Goal: Task Accomplishment & Management: Use online tool/utility

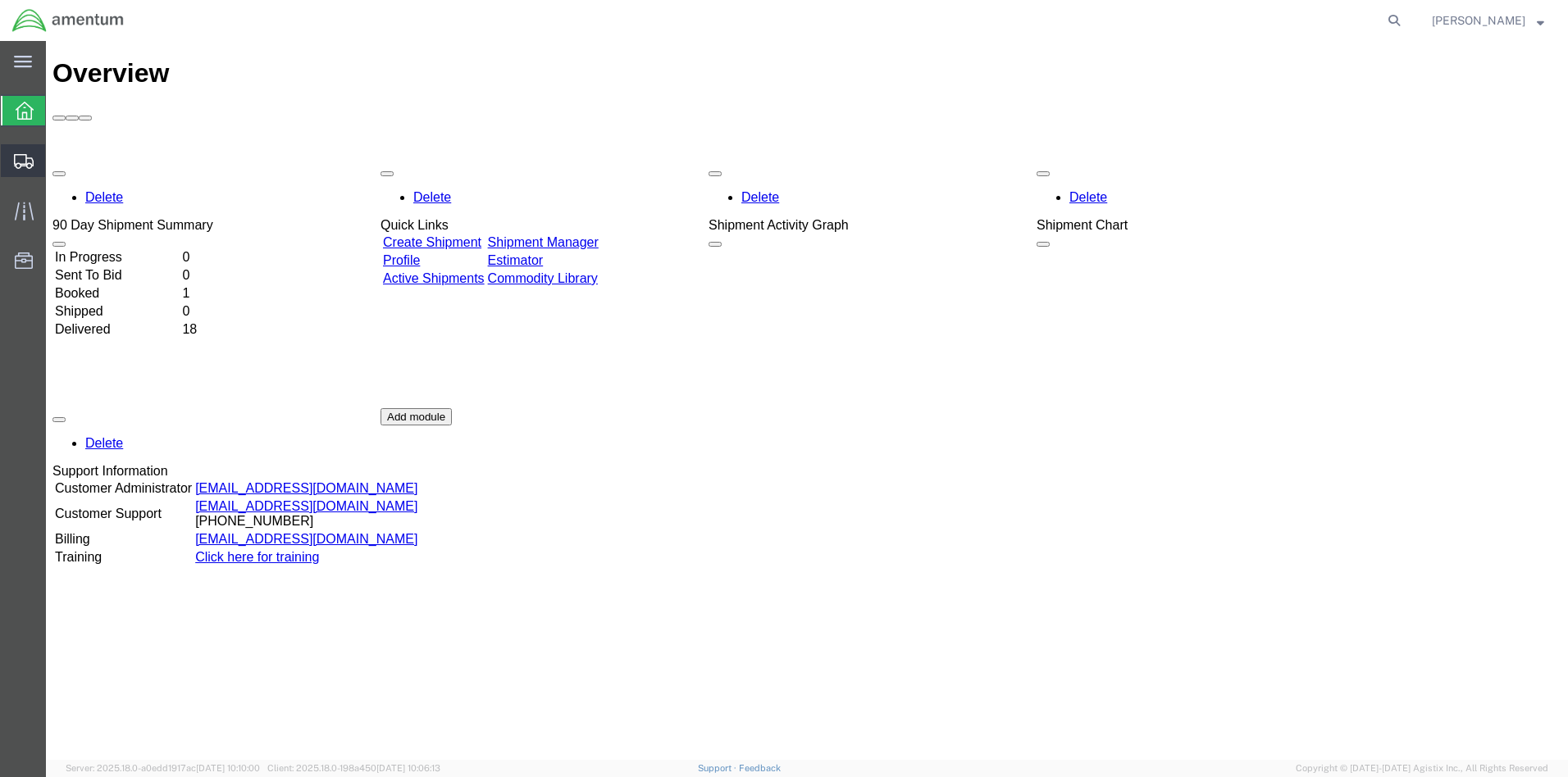
click at [0, 0] on span "Create from Template" at bounding box center [0, 0] width 0 height 0
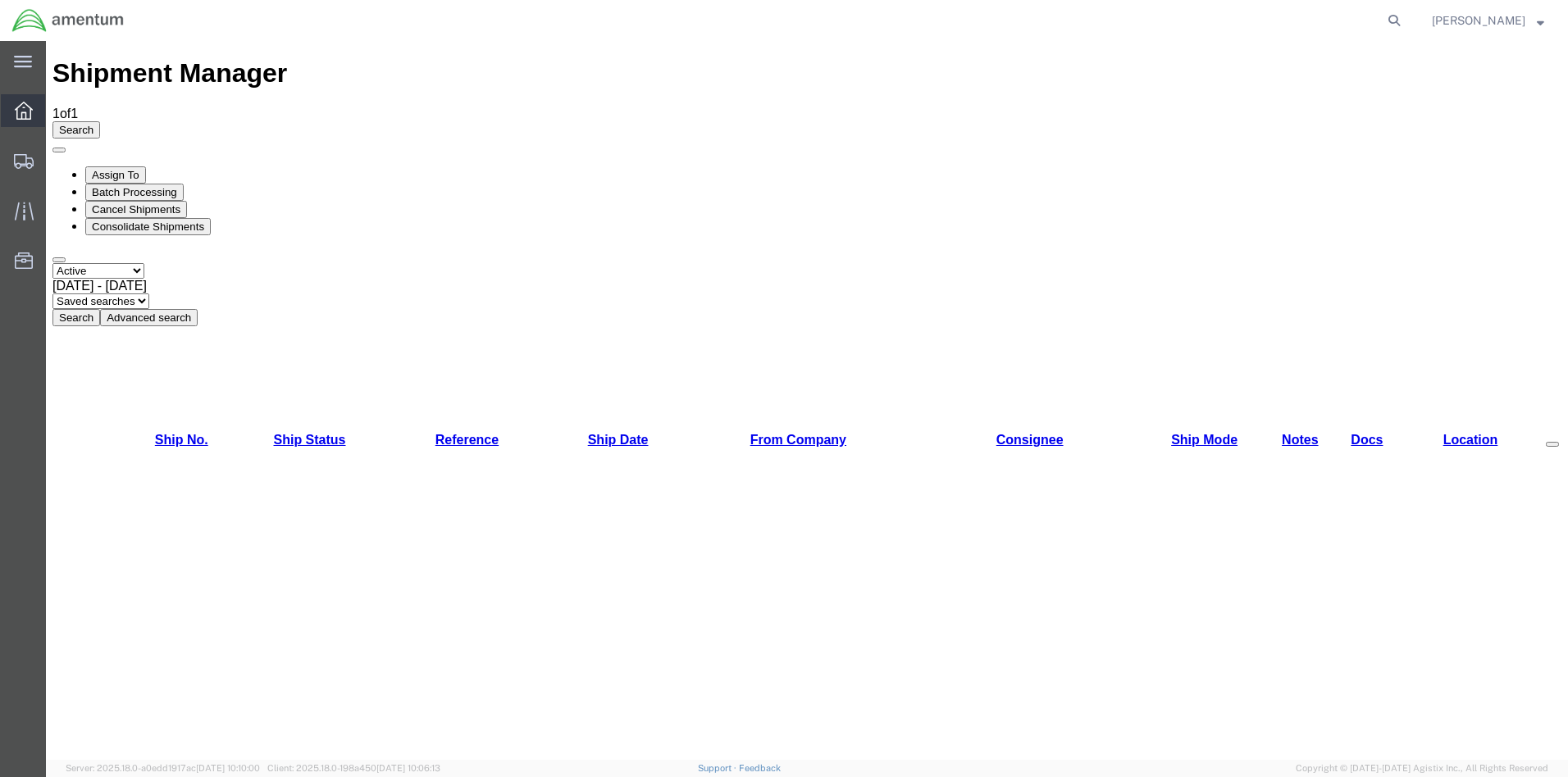
click at [20, 107] on icon at bounding box center [23, 110] width 18 height 18
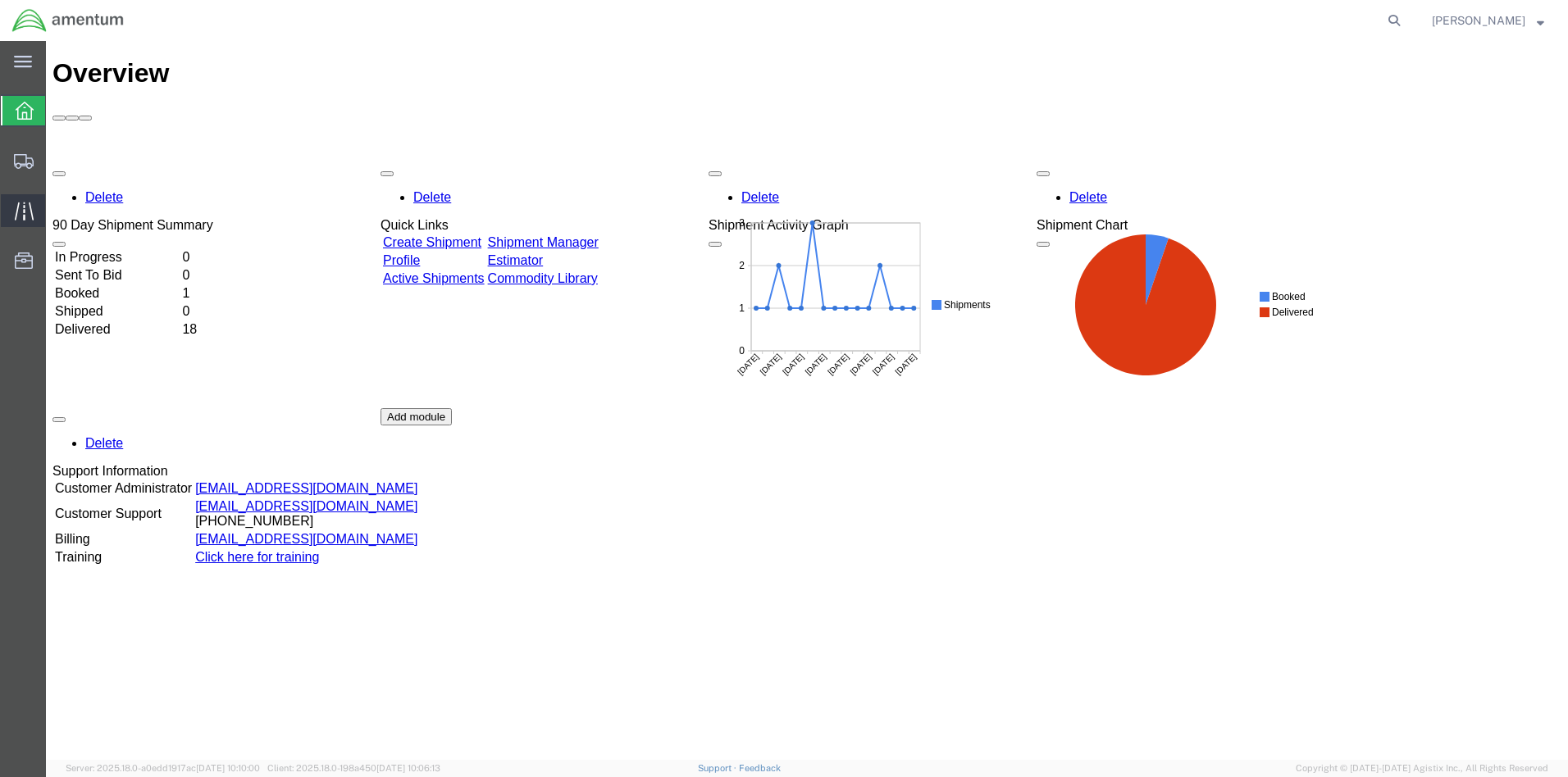
click at [27, 212] on icon at bounding box center [24, 211] width 19 height 19
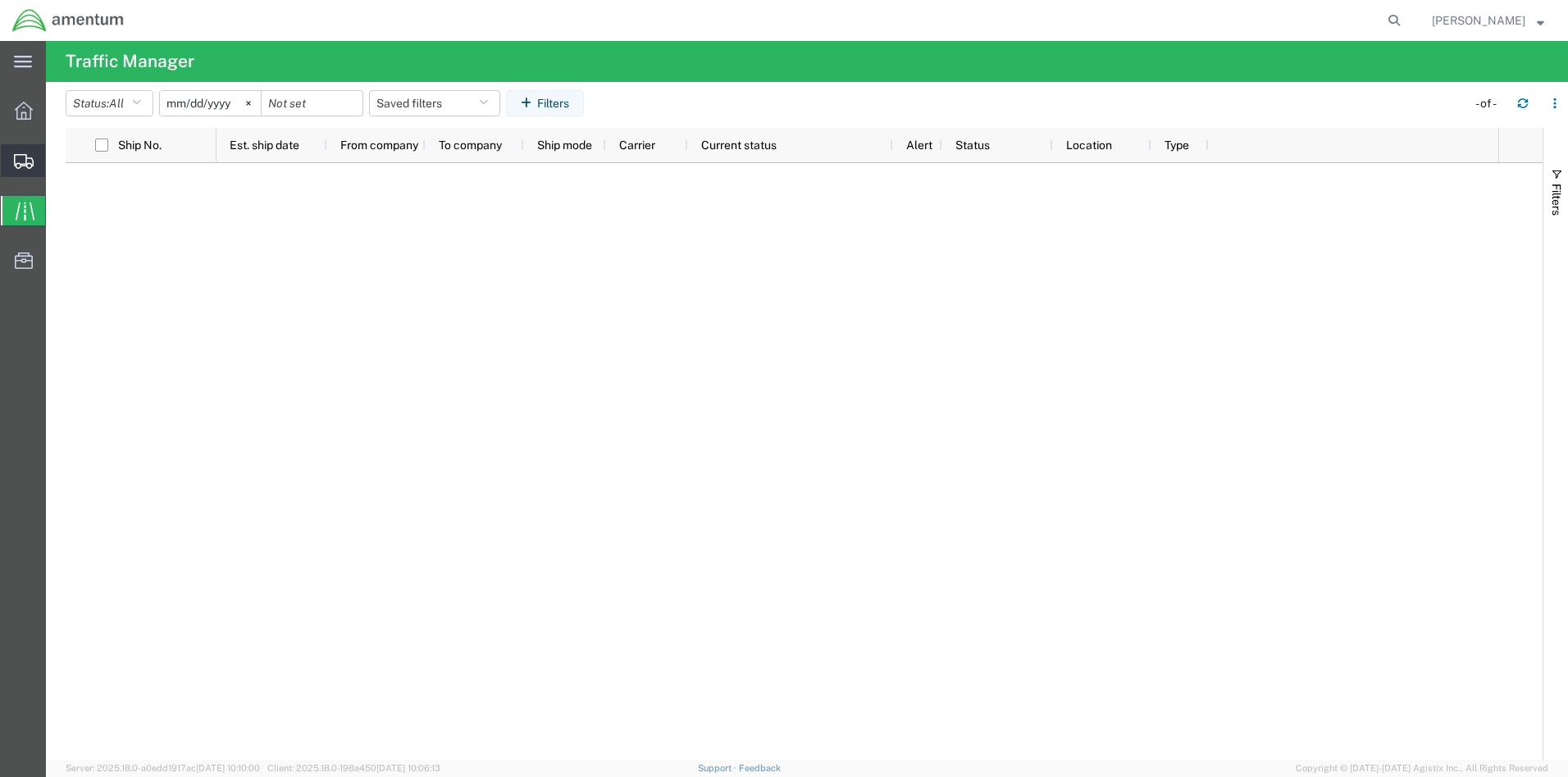
click at [0, 0] on span "Create from Template" at bounding box center [0, 0] width 0 height 0
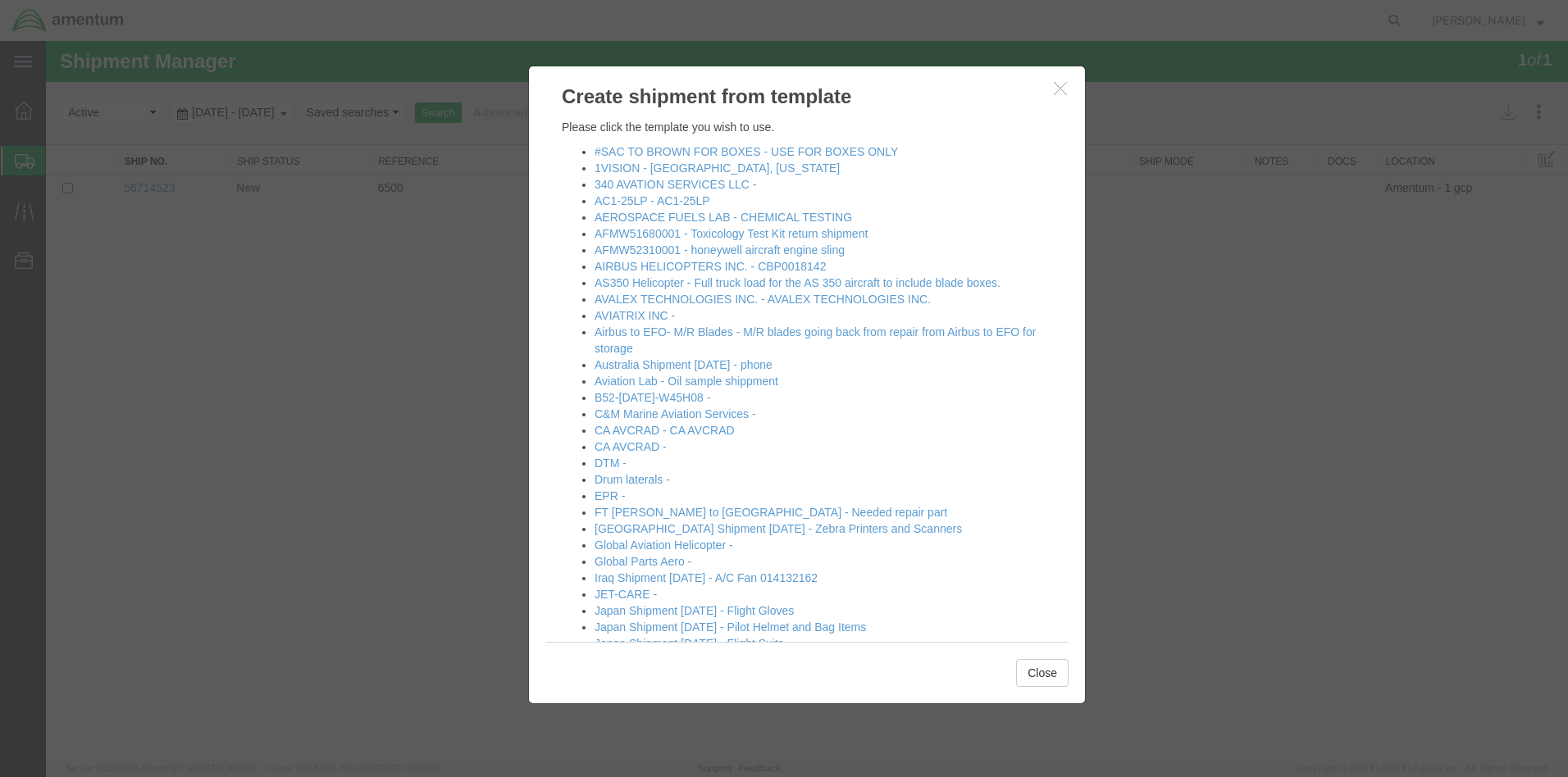
click at [689, 776] on link "LEMOORE T-34 TO [PERSON_NAME] - PARTS" at bounding box center [718, 791] width 247 height 13
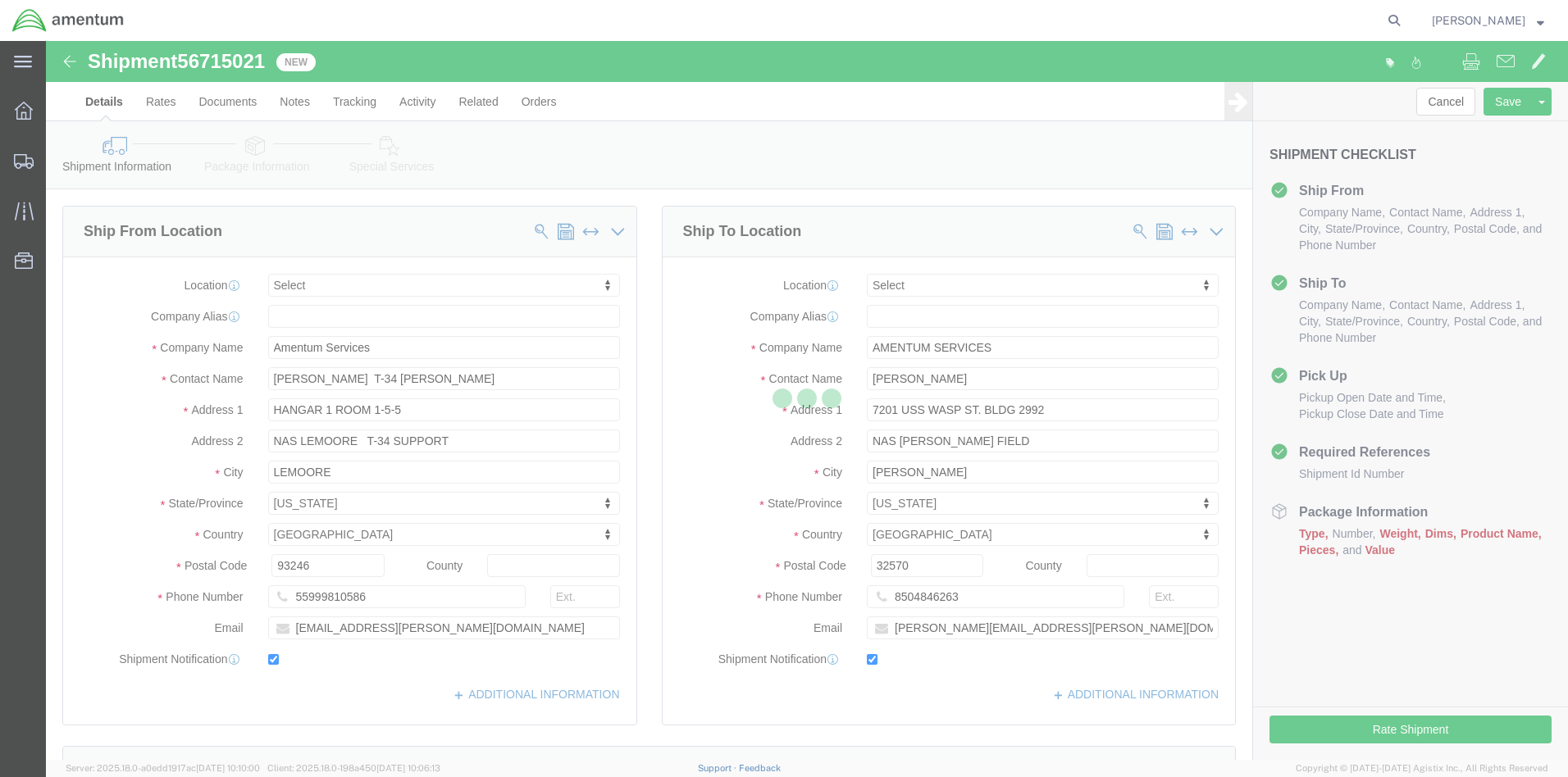
select select
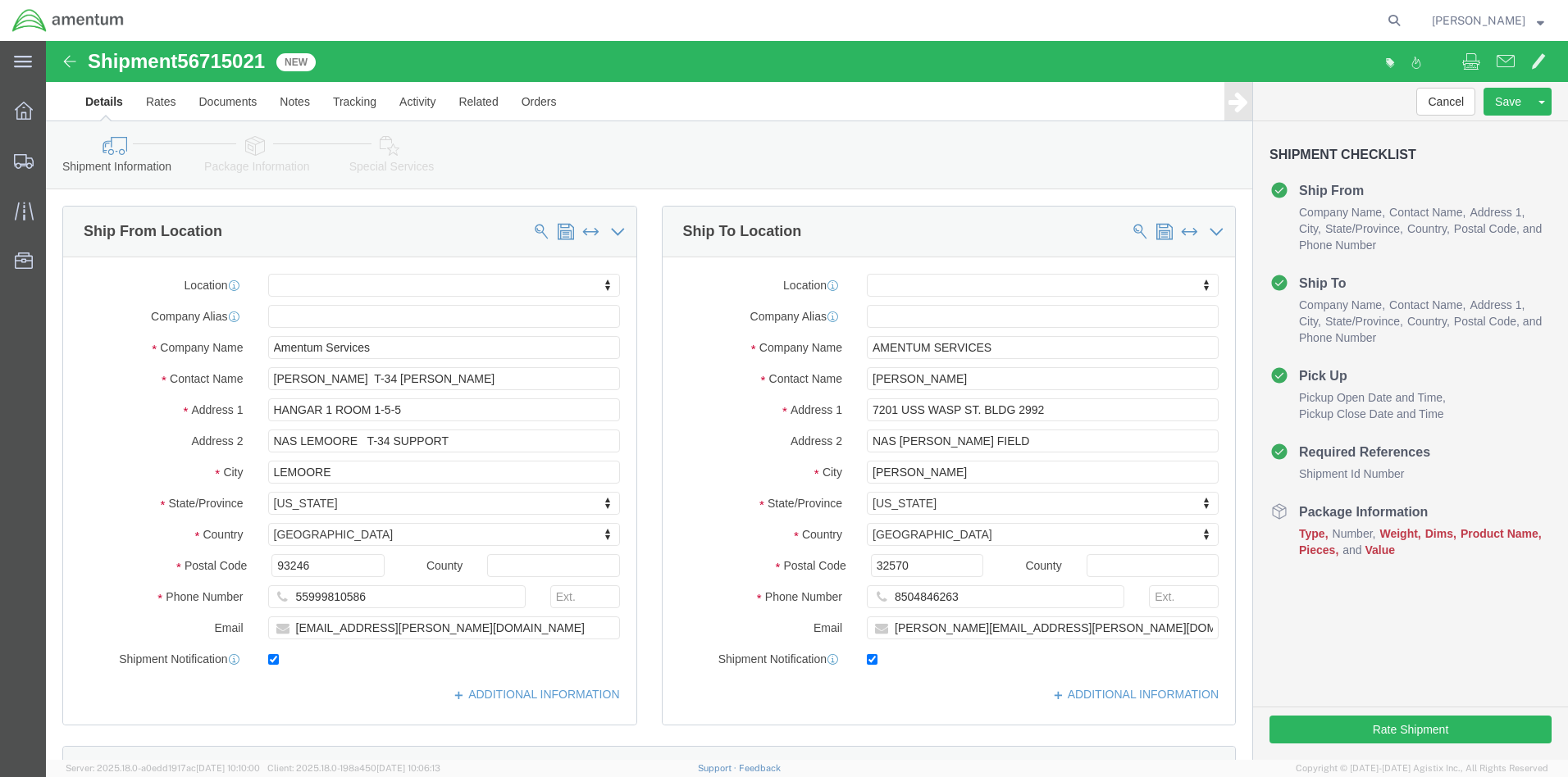
click div "[DATE] 10:00 AM"
click button "Apply"
click div "[DATE] 11:00 AM"
click input "11:00 AM"
click input "2:00 AM"
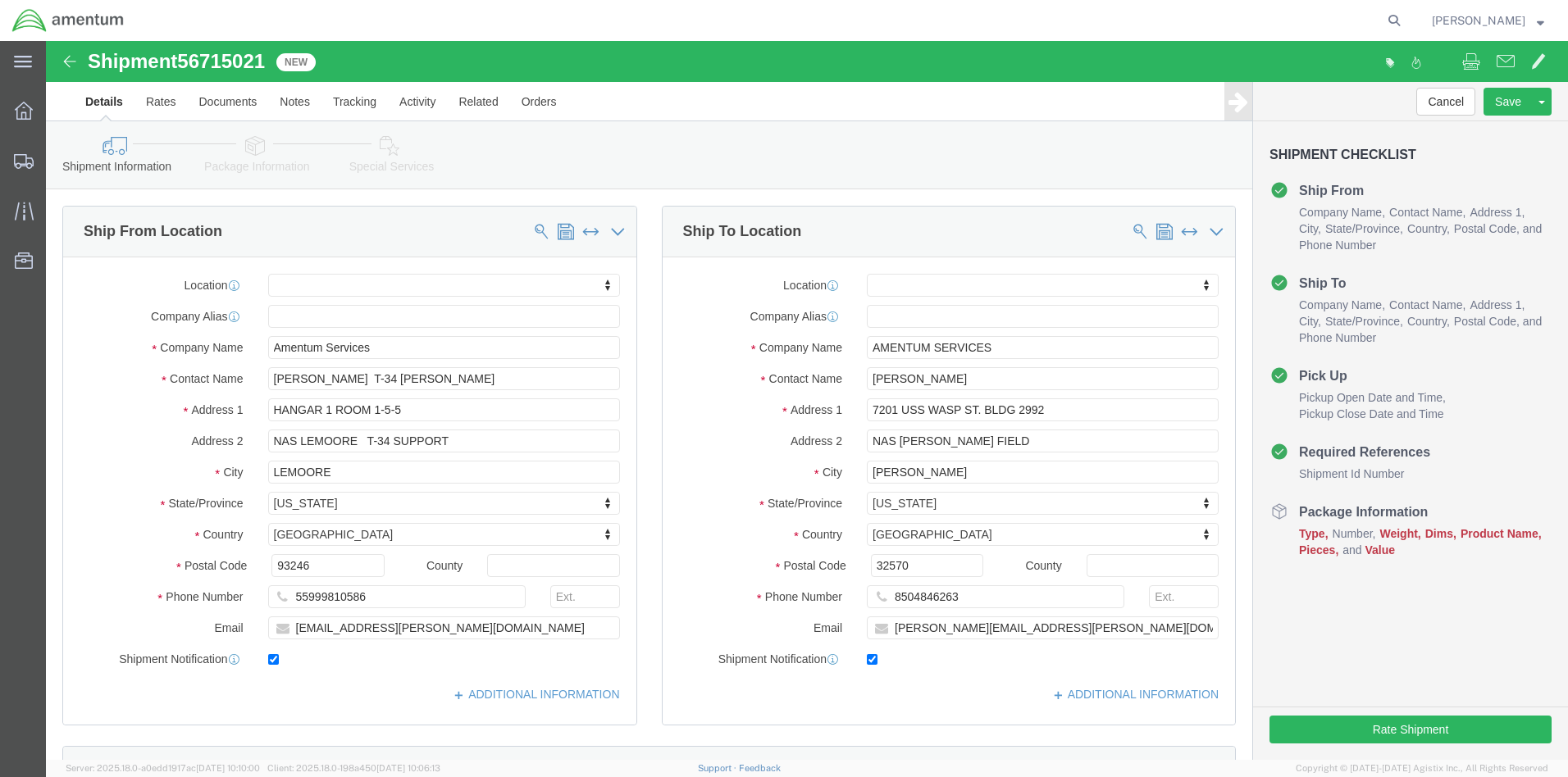
type input "2:00 PM"
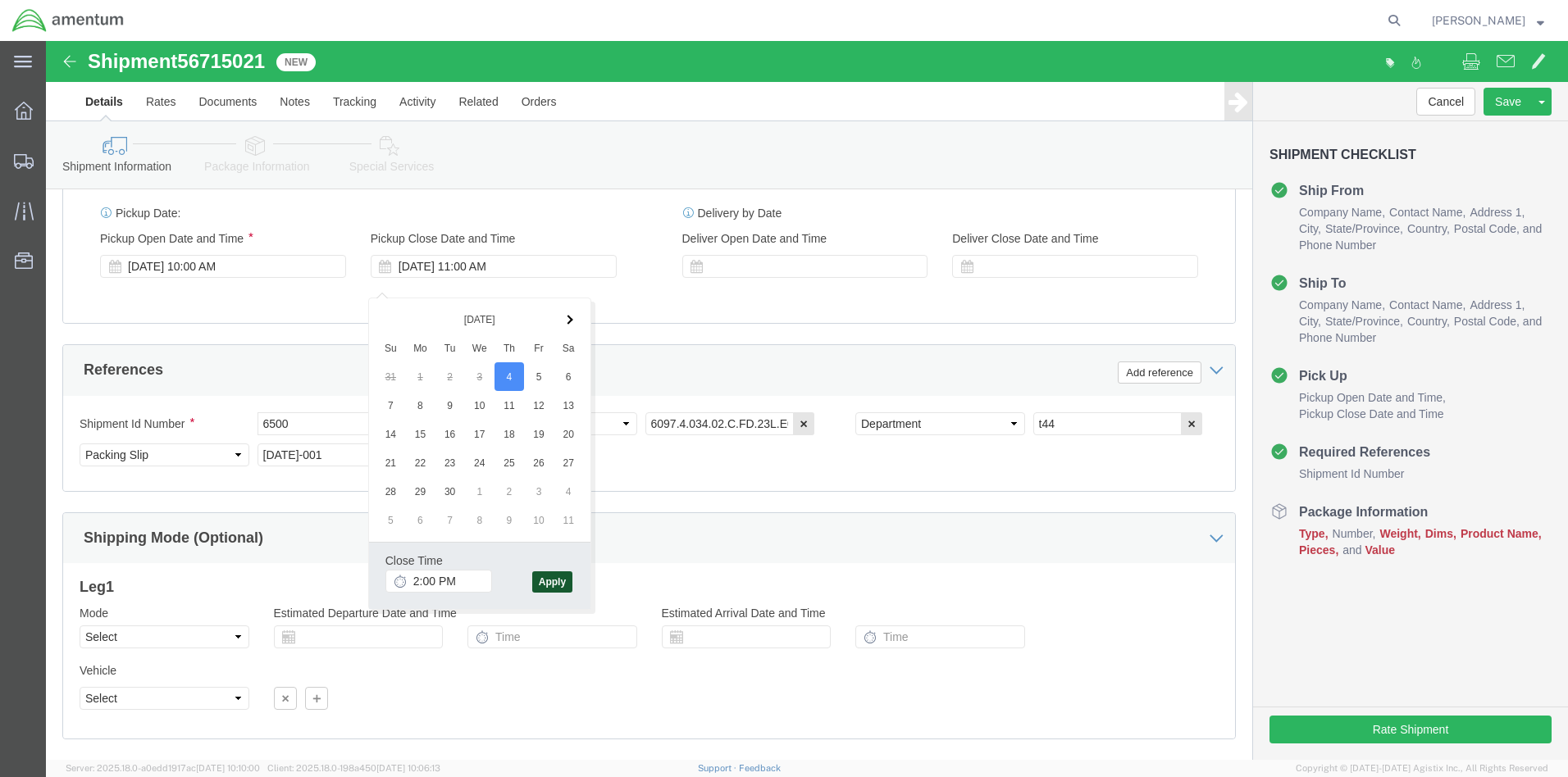
click button "Apply"
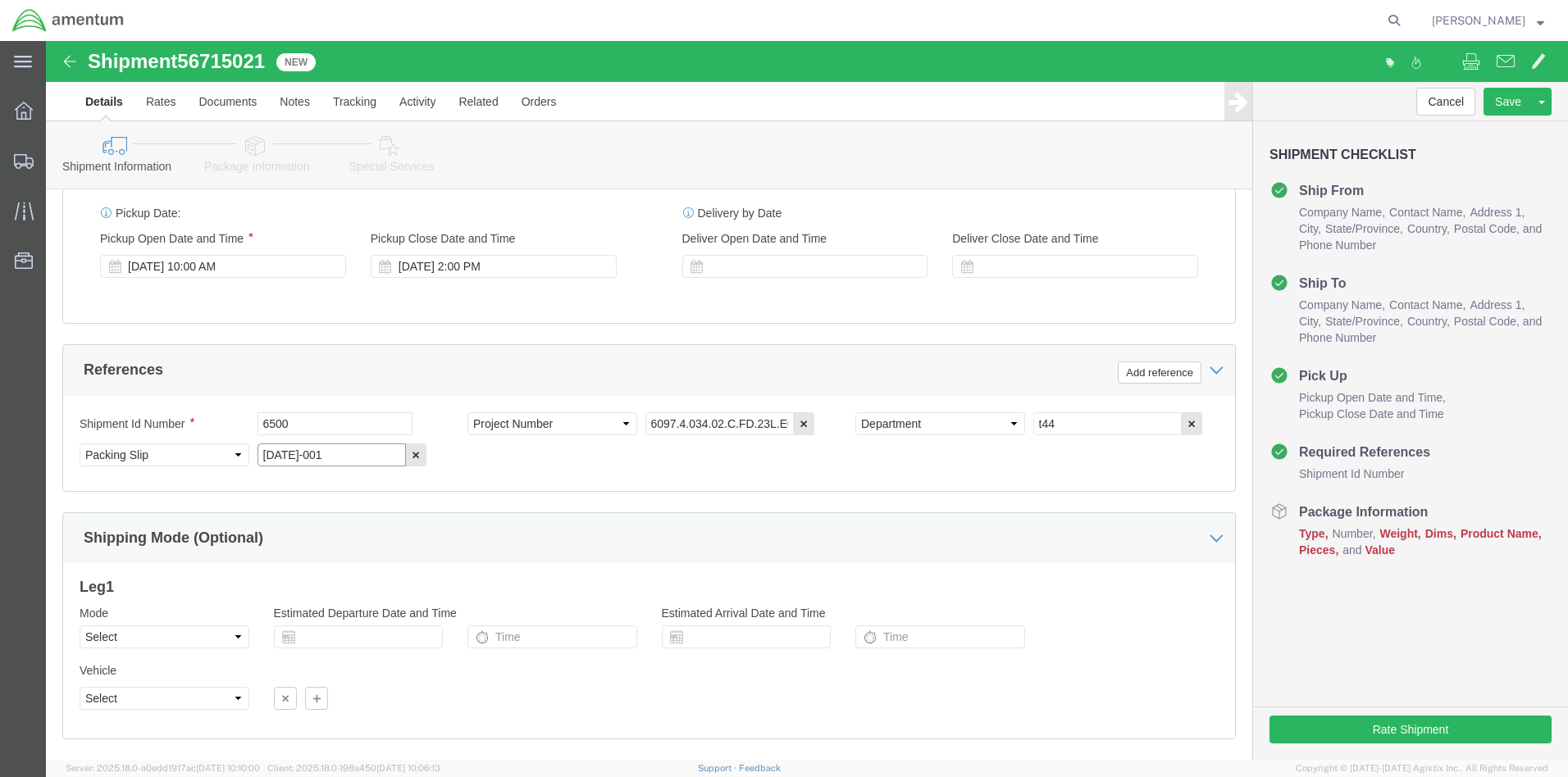
click input "[DATE]-001"
type input "[DATE]-001"
click button "Continue"
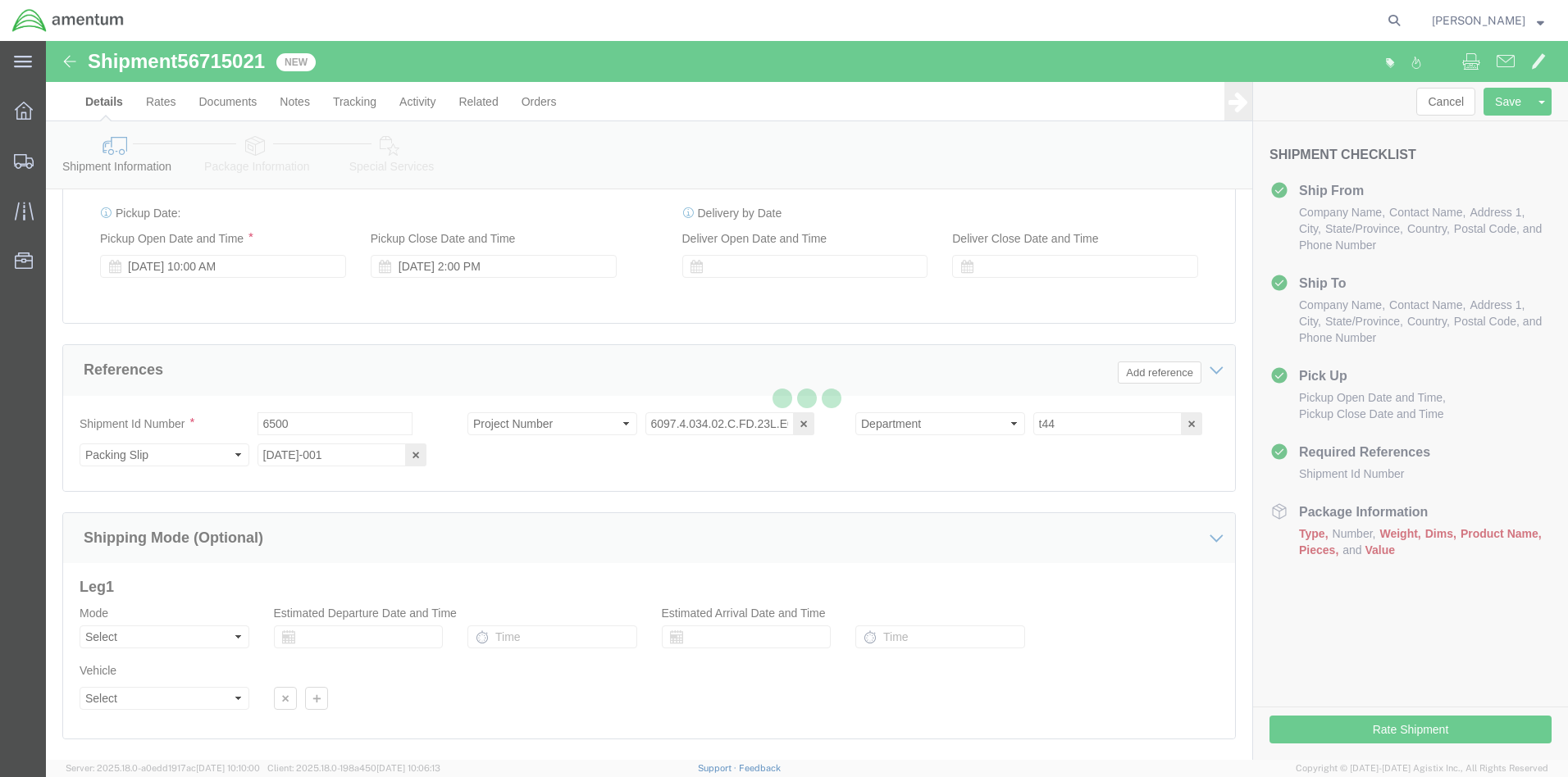
scroll to position [1013, 0]
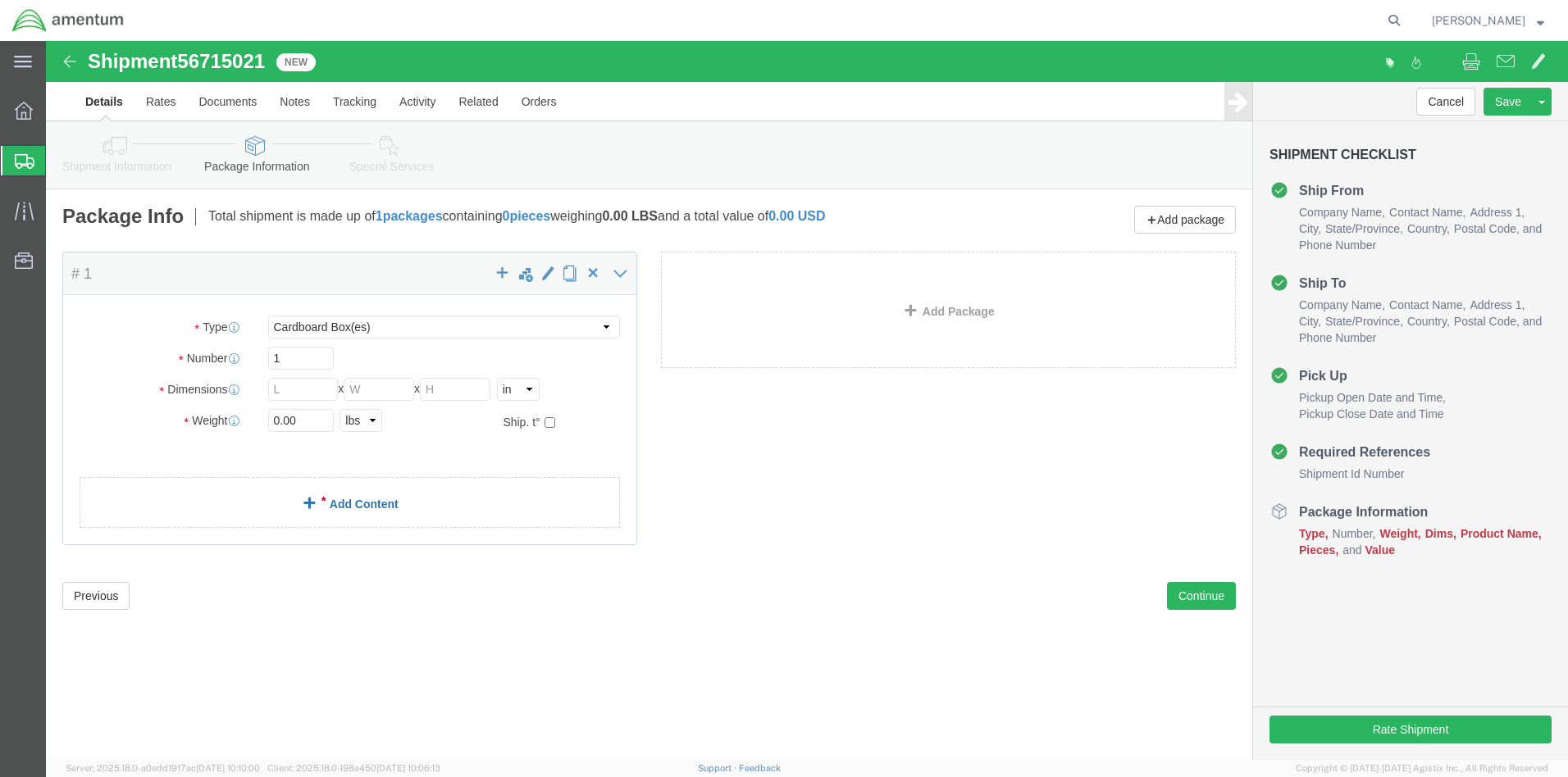
click link "Add Content"
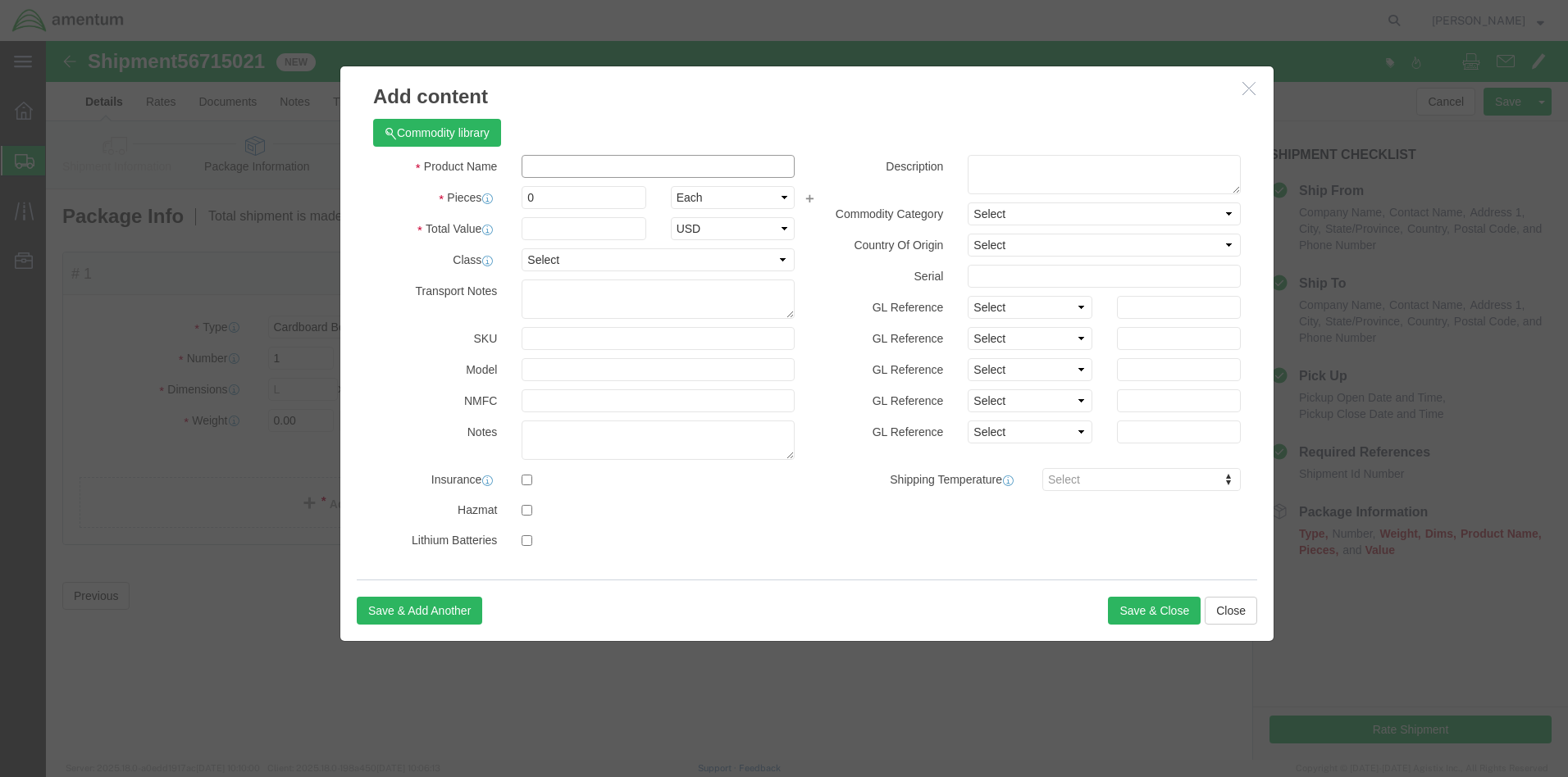
click input "text"
type input "AIRCRAFT PARTS"
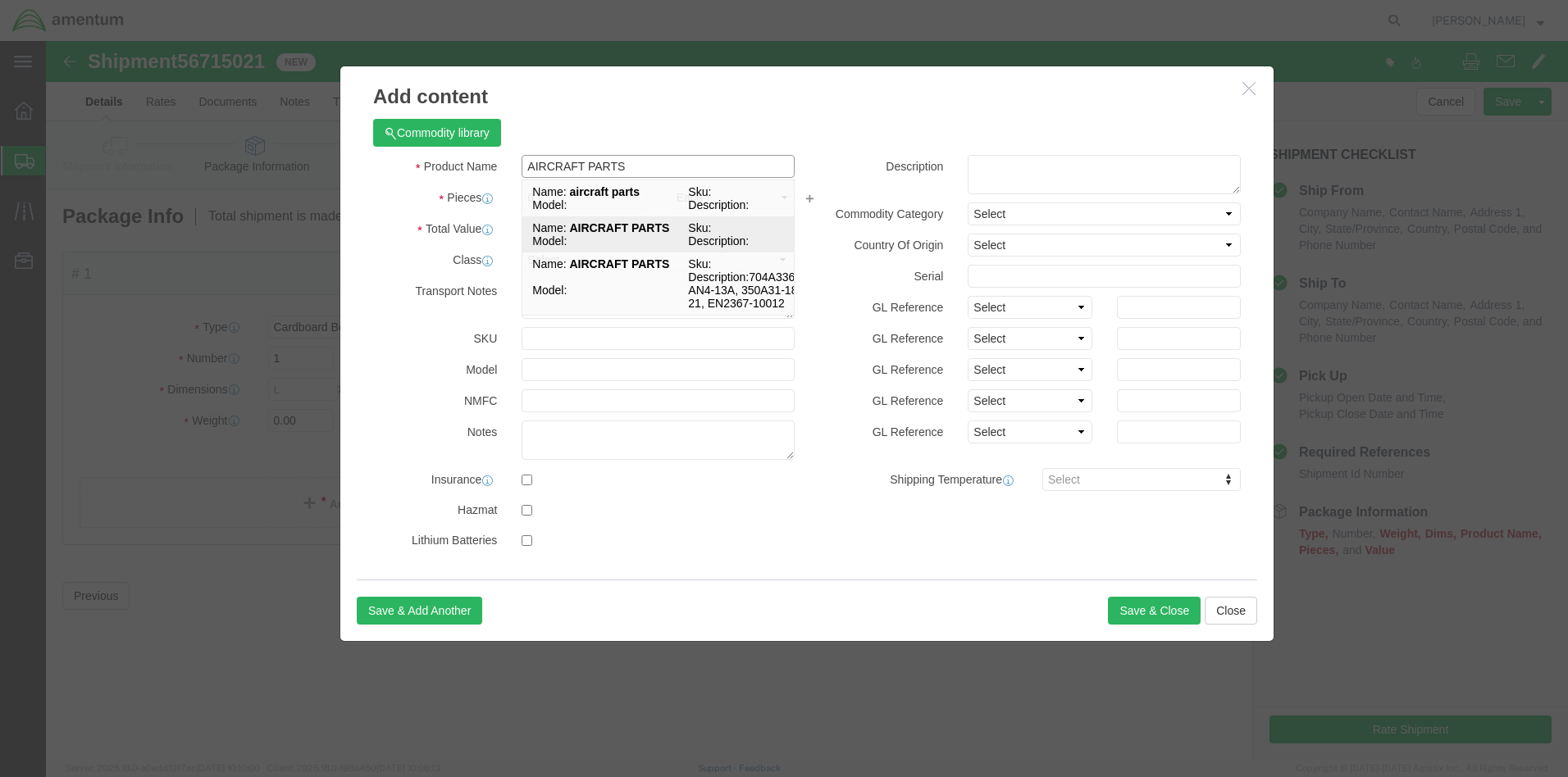
click strong "AIRCRAFT PARTS"
select select
type input "31.84"
select select
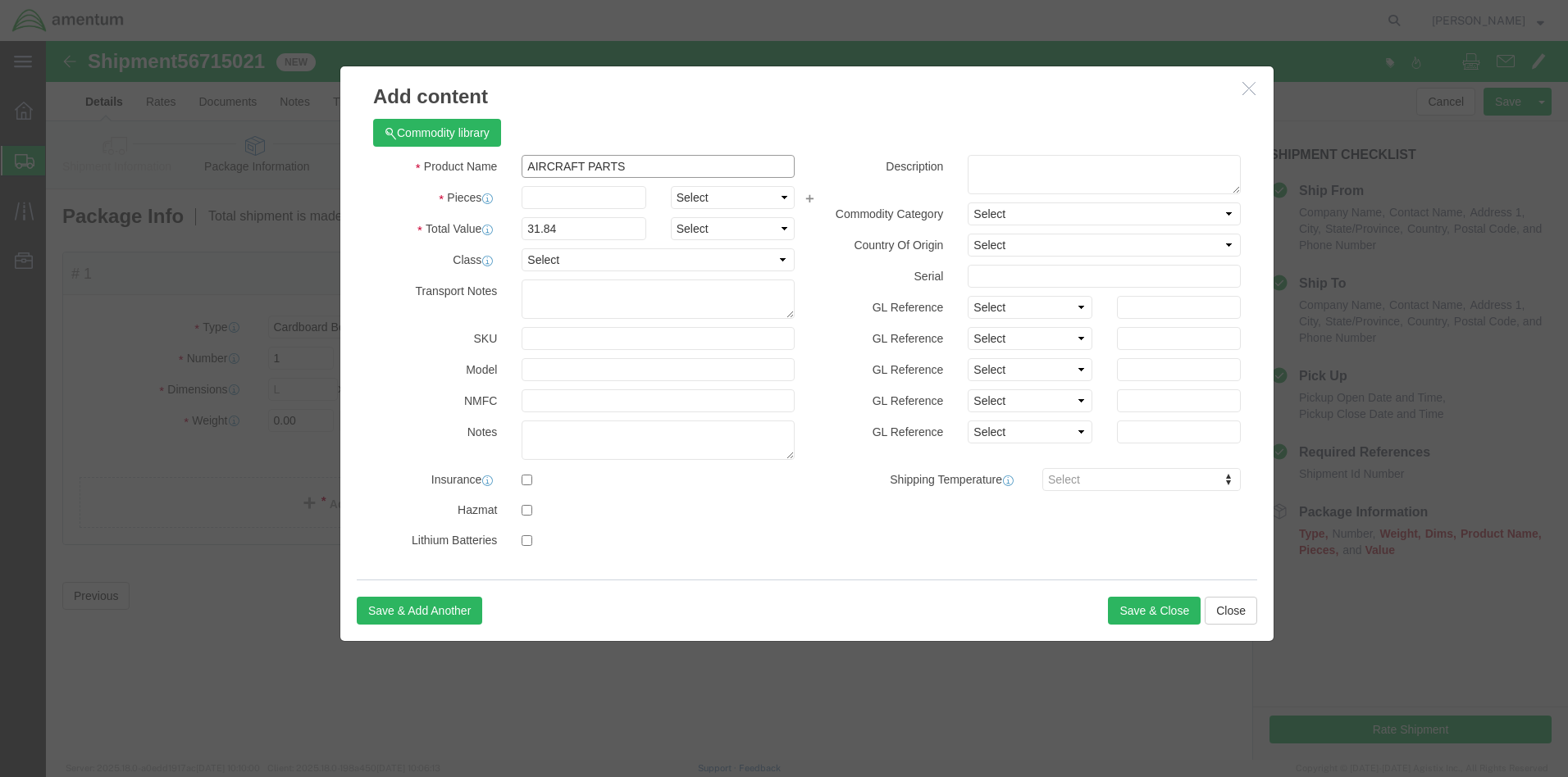
type input "AIRCRAFT PARTS"
click input "text"
type input "3"
click input "95.52"
type input "9"
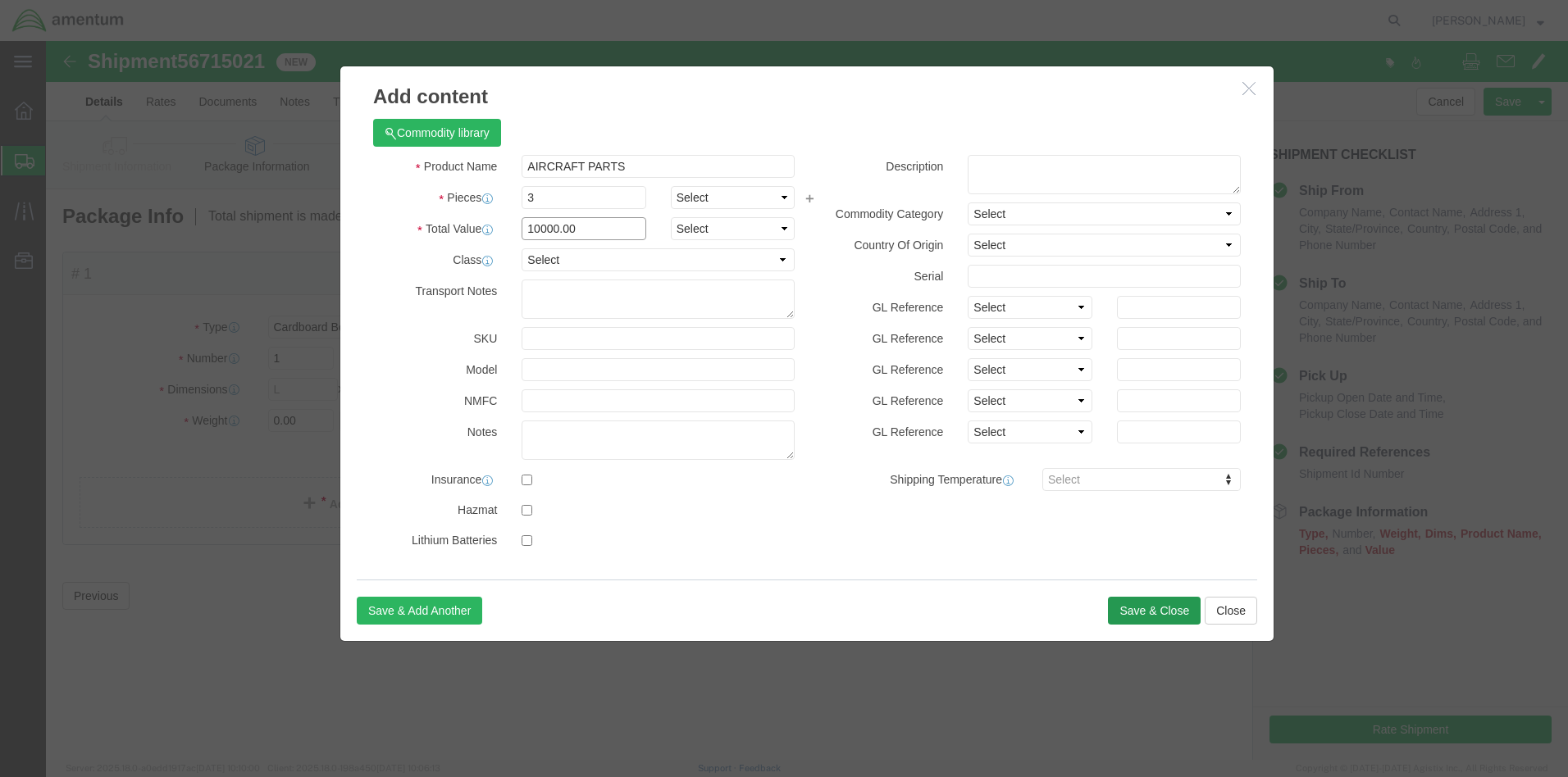
type input "10000.00"
click button "Save & Close"
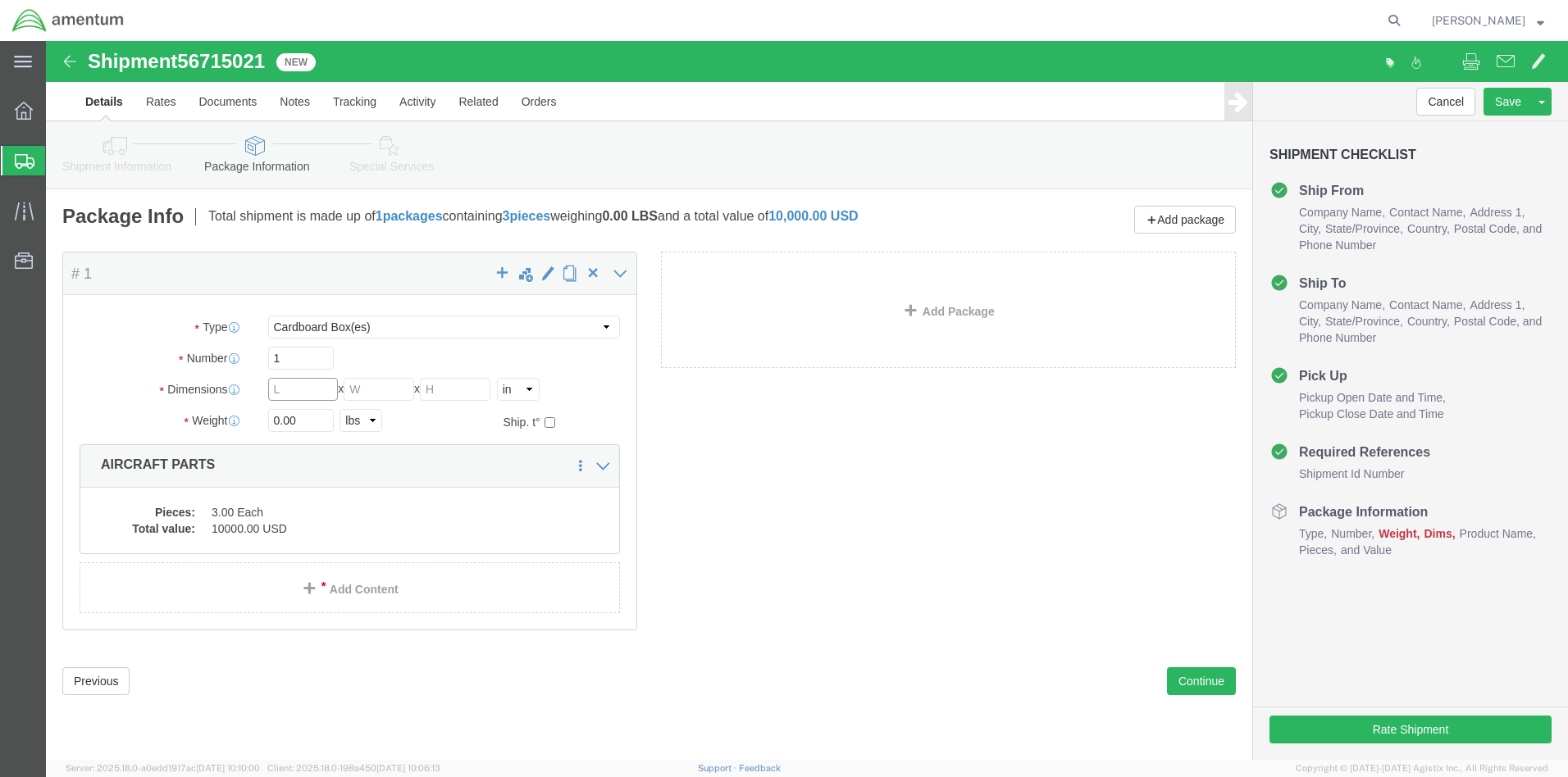
click input "text"
type input "21"
type input "11"
type input "17"
click input "0.00"
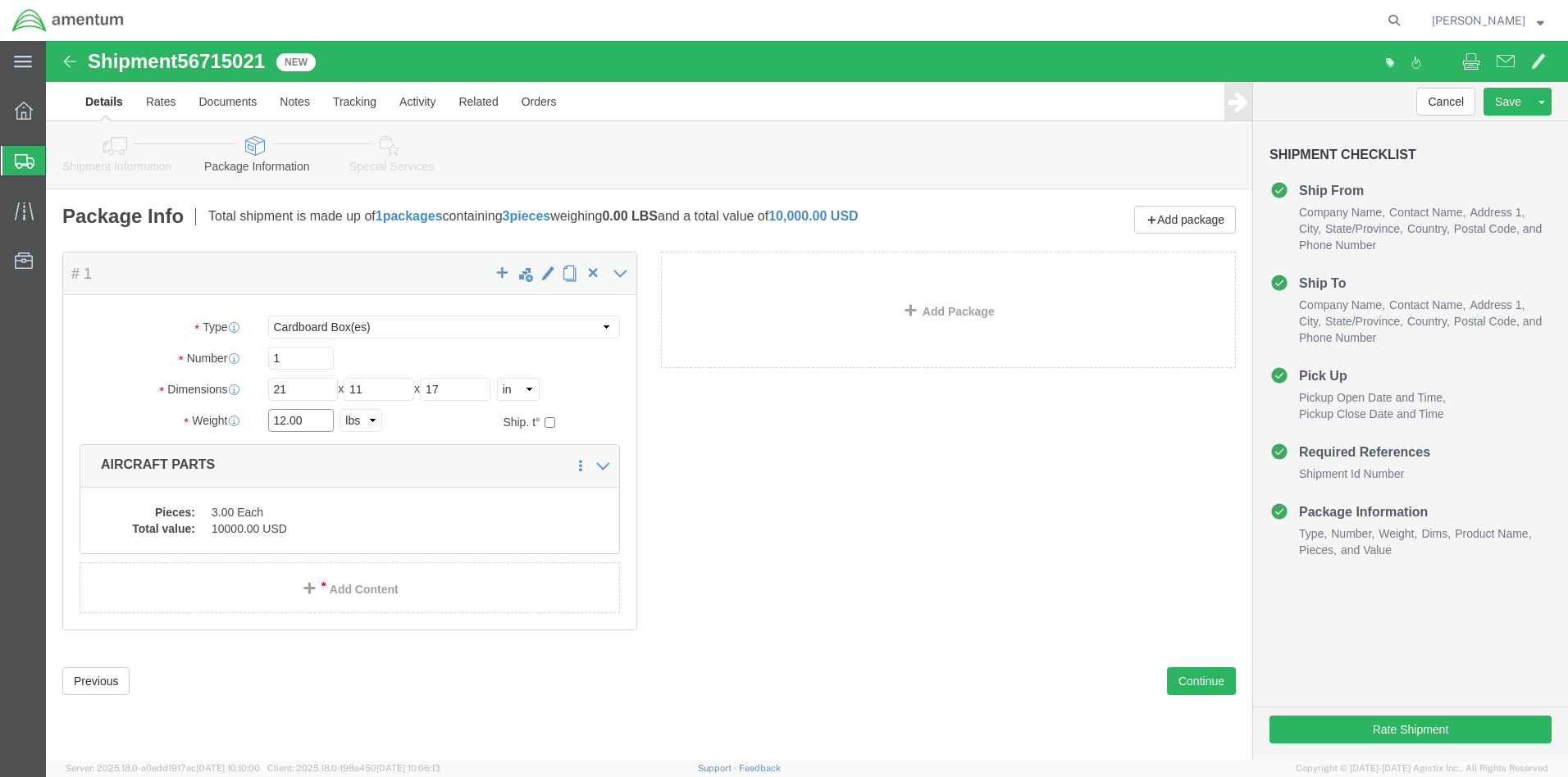
type input "12.00"
click div "Package Content # 1 x Package Type Select BCK Boxes Bale(s) Basket(s) Bolt(s) B…"
click button "Rate Shipment"
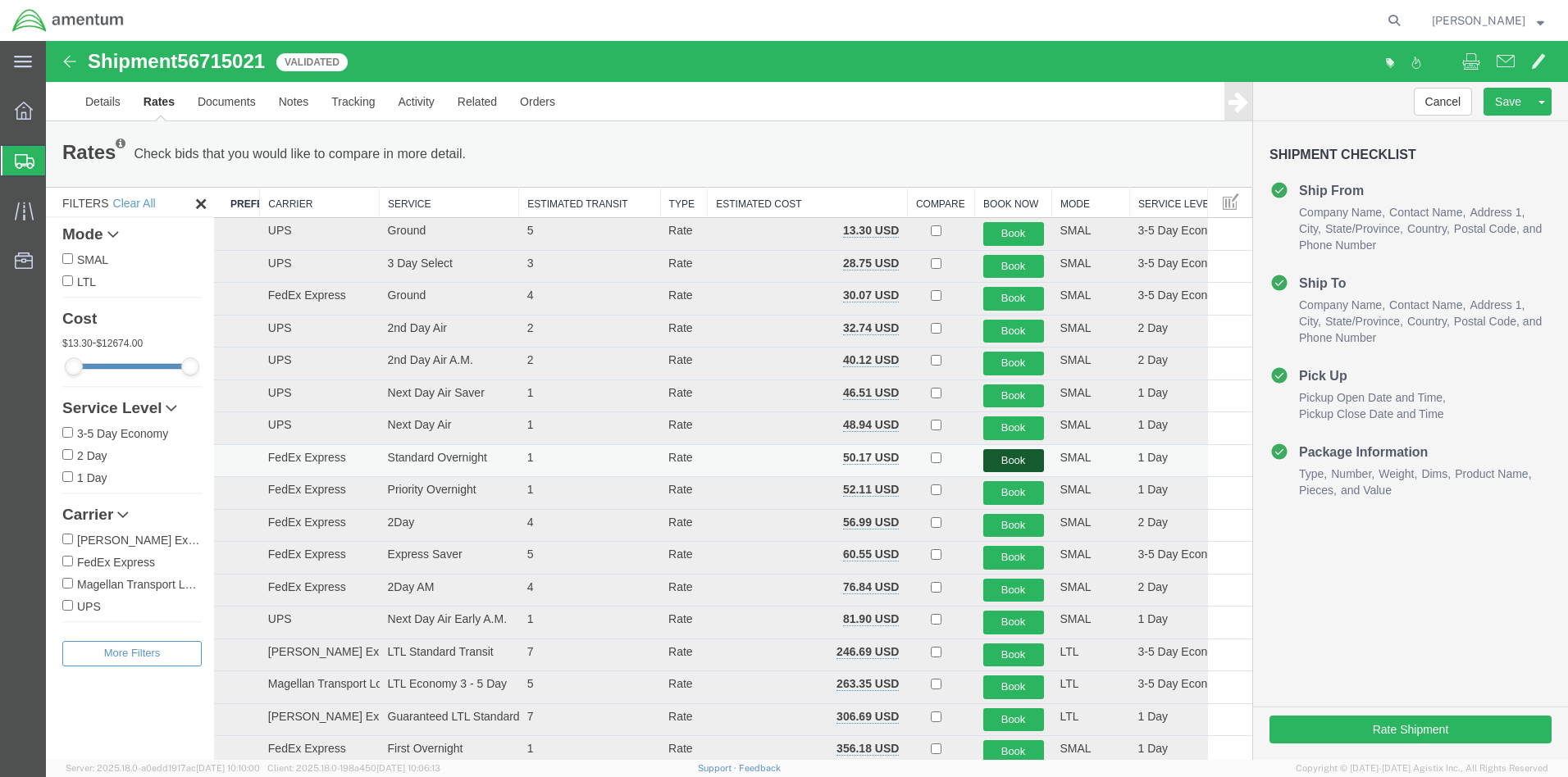
click at [1006, 459] on button "Book" at bounding box center [1013, 462] width 60 height 24
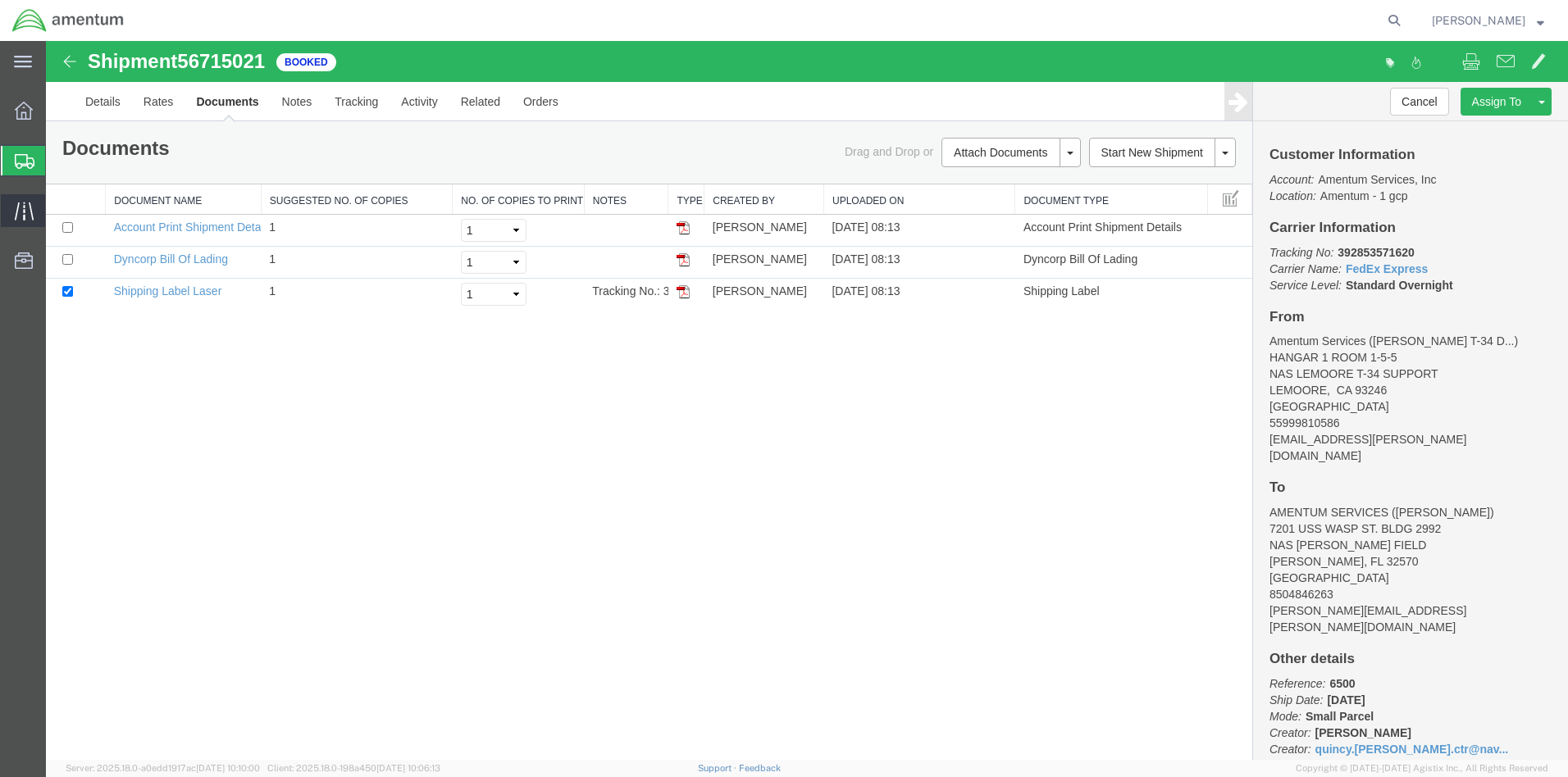
click at [20, 205] on icon at bounding box center [24, 211] width 19 height 19
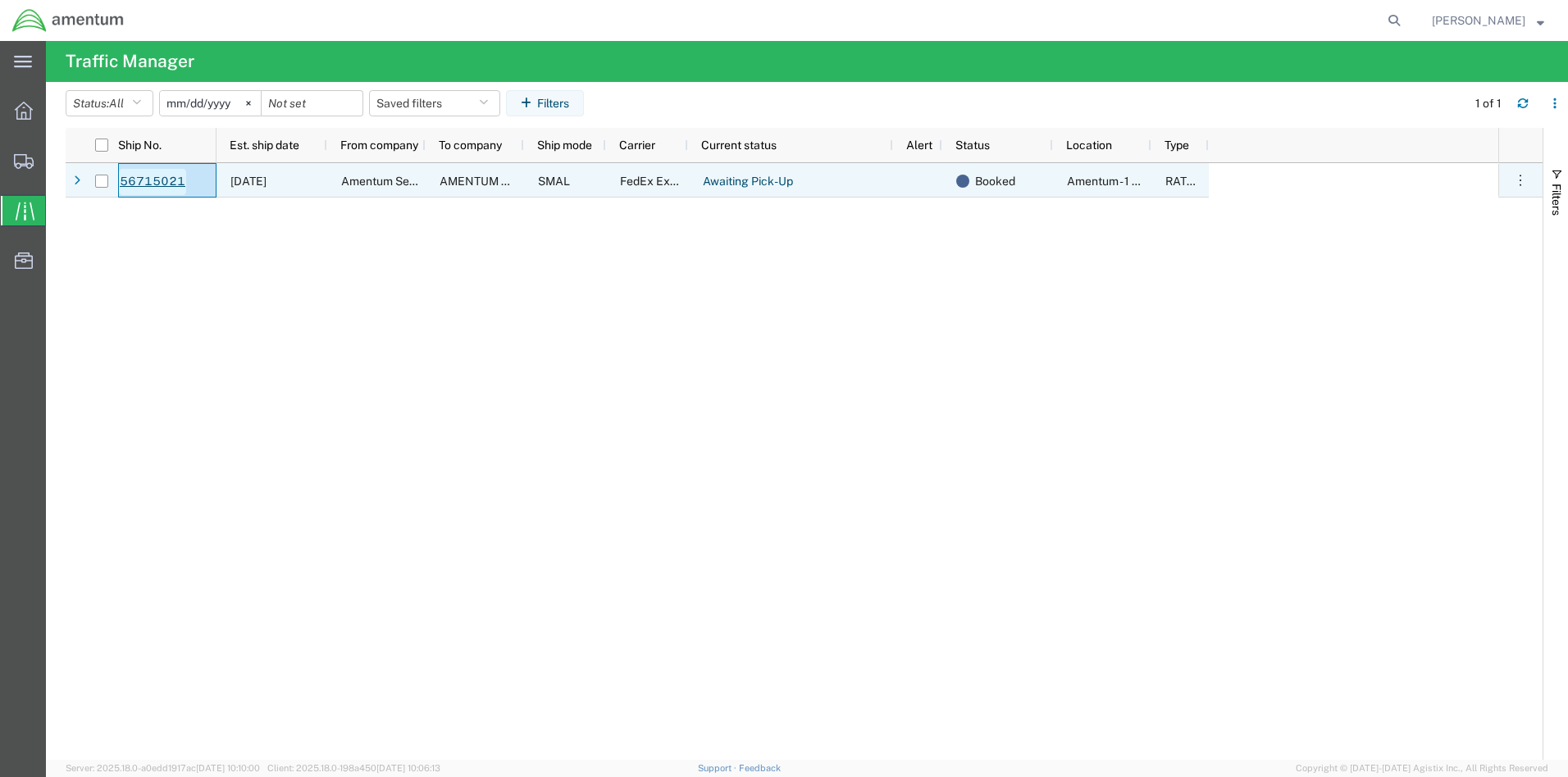
click at [139, 180] on link "56715021" at bounding box center [152, 182] width 68 height 26
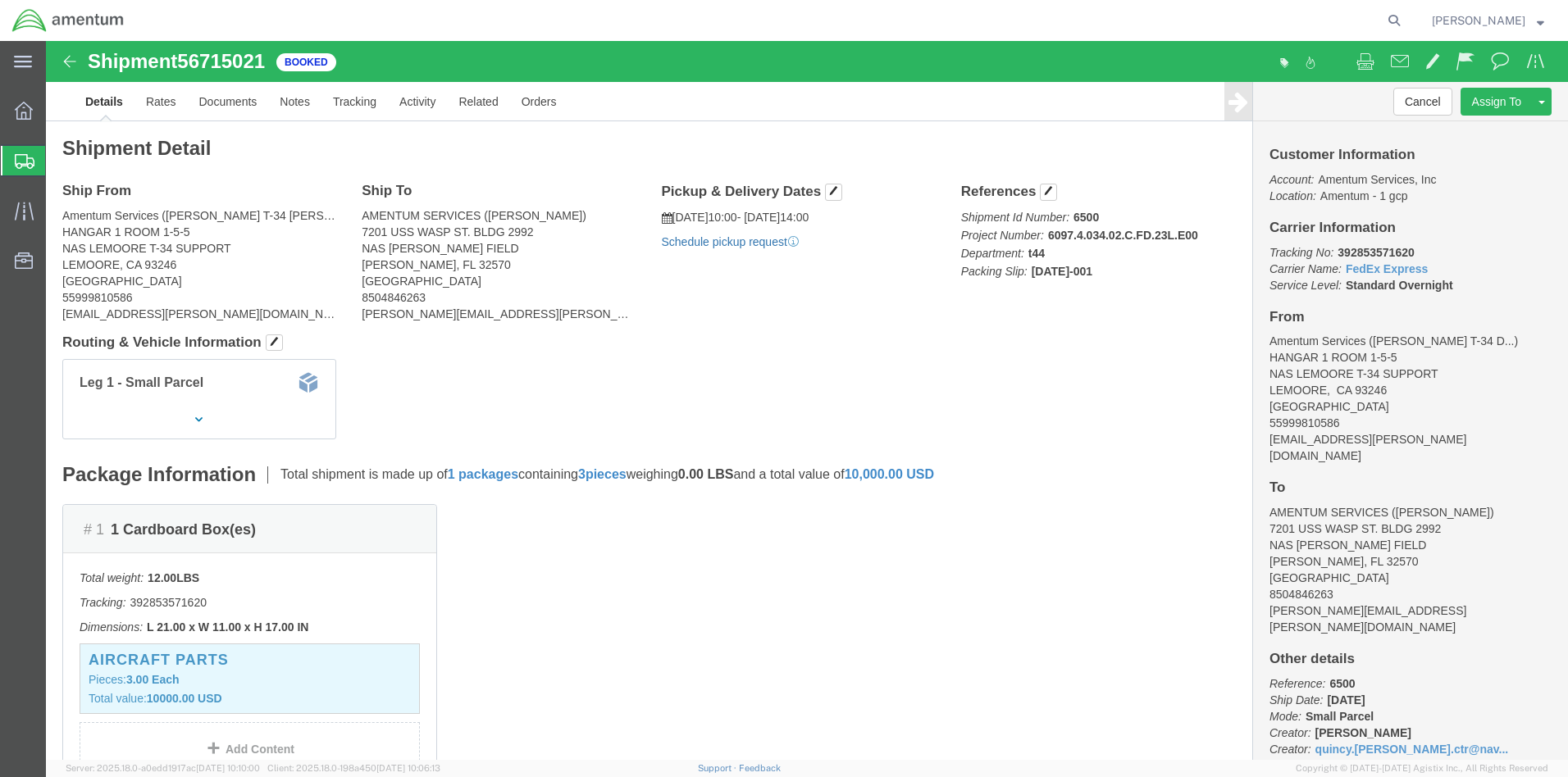
click link "Schedule pickup request"
click at [25, 216] on icon at bounding box center [24, 211] width 19 height 19
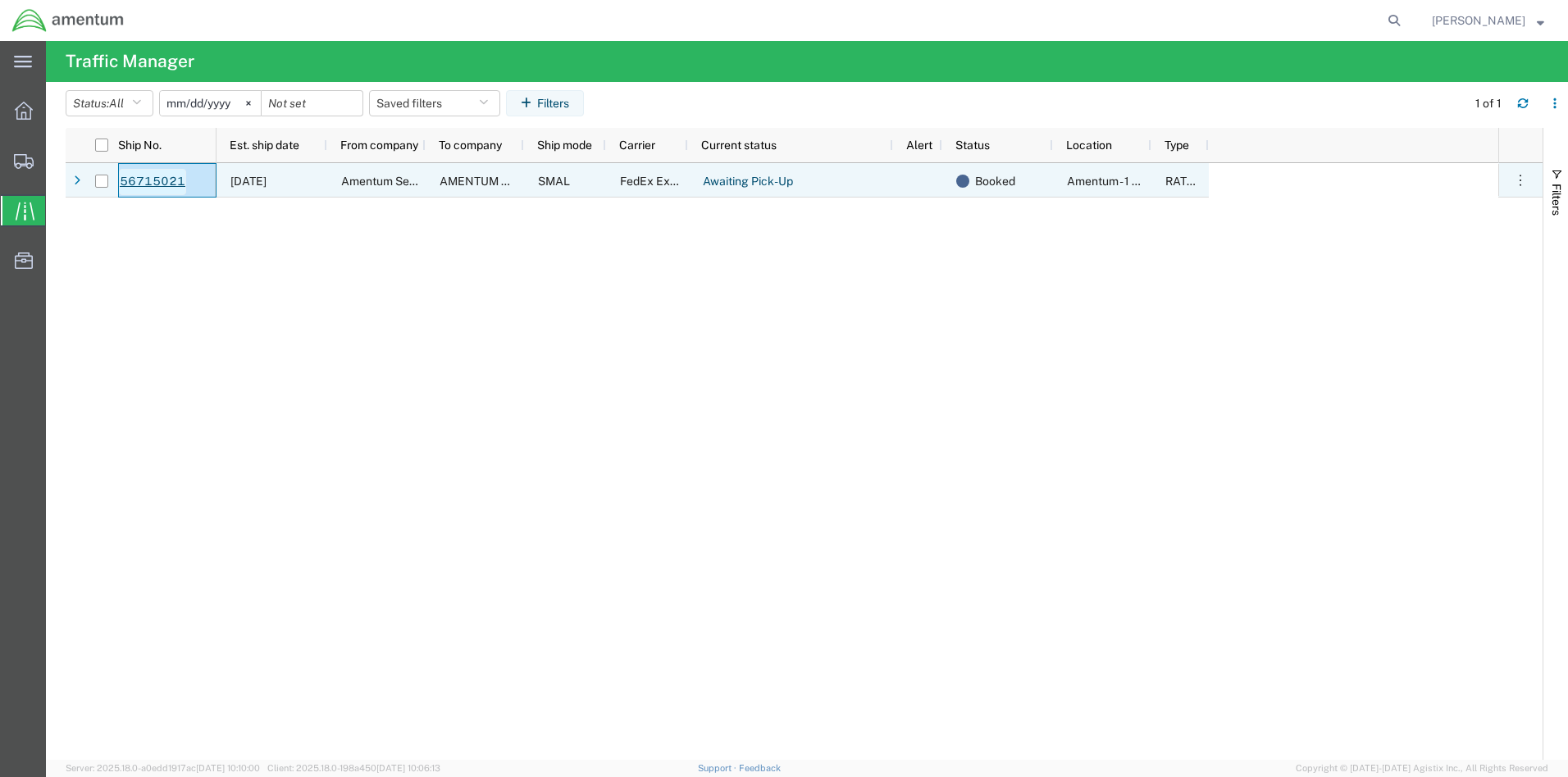
click at [151, 185] on link "56715021" at bounding box center [152, 182] width 68 height 26
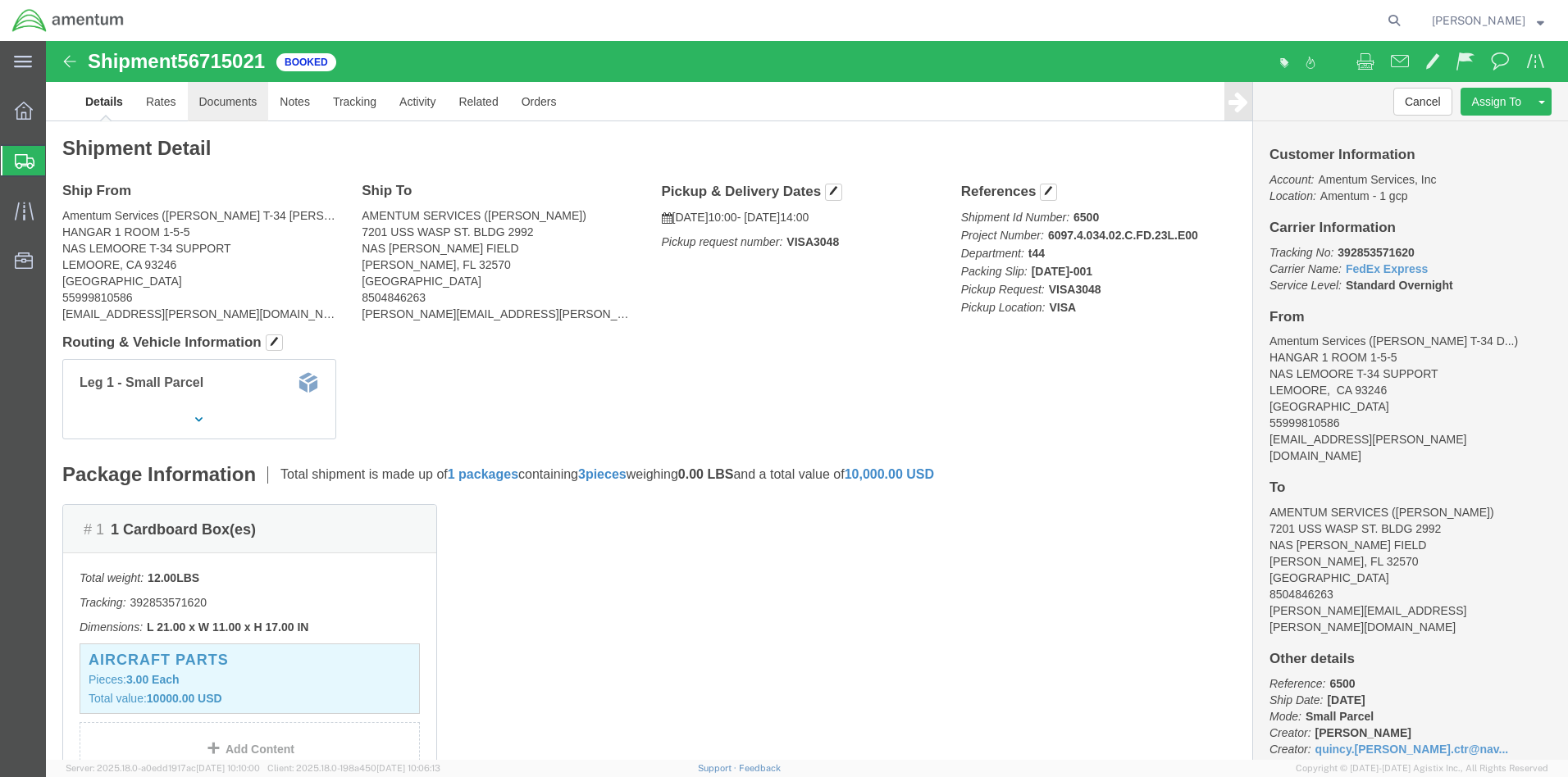
click link "Documents"
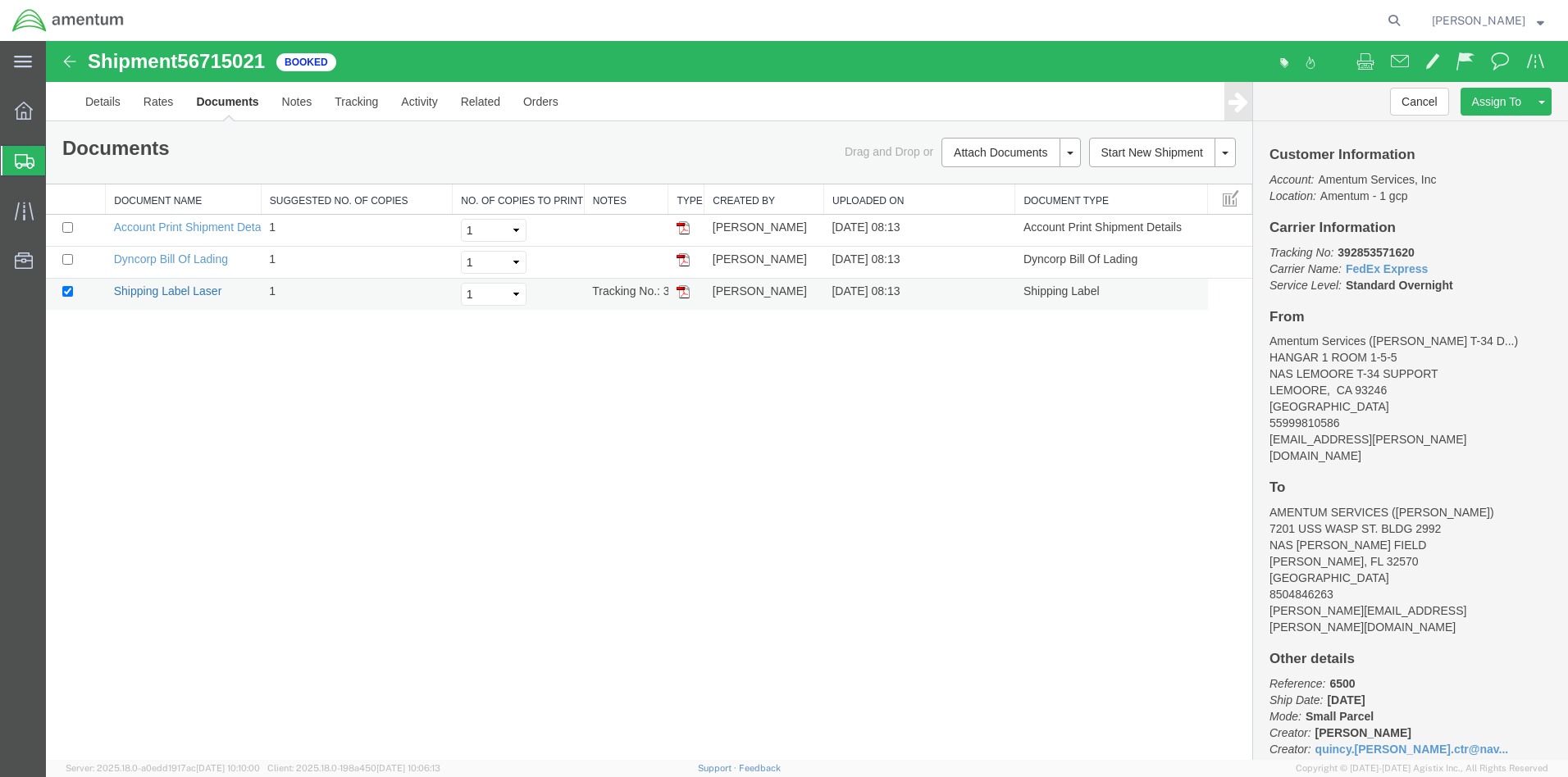
click at [156, 288] on link "Shipping Label Laser" at bounding box center [168, 291] width 108 height 13
